Goal: Transaction & Acquisition: Purchase product/service

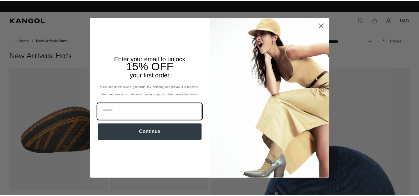
scroll to position [0, 128]
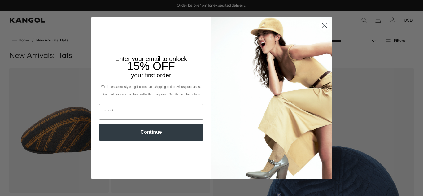
click at [323, 25] on icon "Close dialog" at bounding box center [325, 25] width 4 height 4
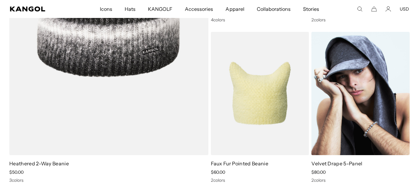
scroll to position [0, 0]
drag, startPoint x: 345, startPoint y: 68, endPoint x: 340, endPoint y: 72, distance: 5.5
click at [345, 68] on img at bounding box center [360, 93] width 98 height 123
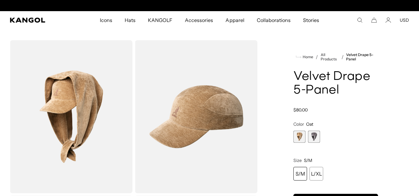
scroll to position [0, 128]
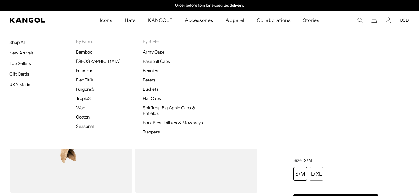
click at [127, 21] on span "Hats" at bounding box center [130, 20] width 11 height 18
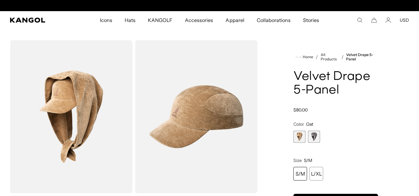
scroll to position [0, 128]
